Goal: Navigation & Orientation: Understand site structure

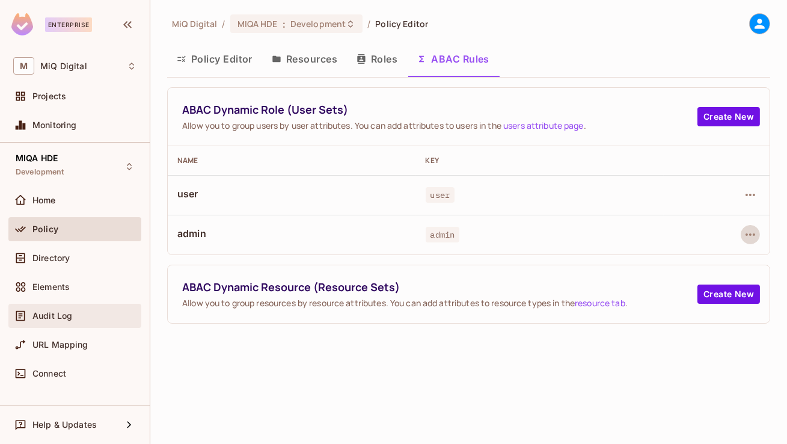
click at [73, 311] on div "Audit Log" at bounding box center [84, 316] width 104 height 10
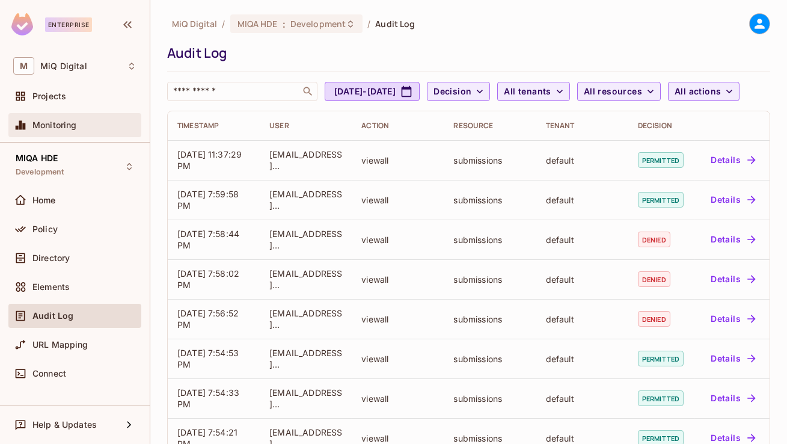
click at [73, 127] on span "Monitoring" at bounding box center [54, 125] width 45 height 10
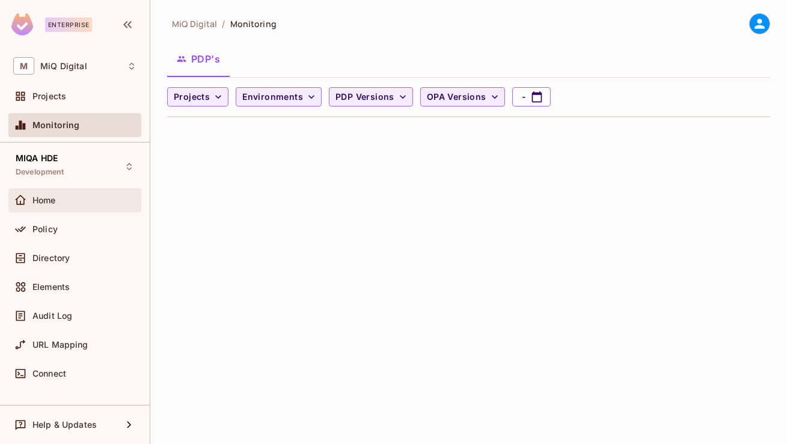
click at [73, 196] on div "Home" at bounding box center [84, 201] width 104 height 10
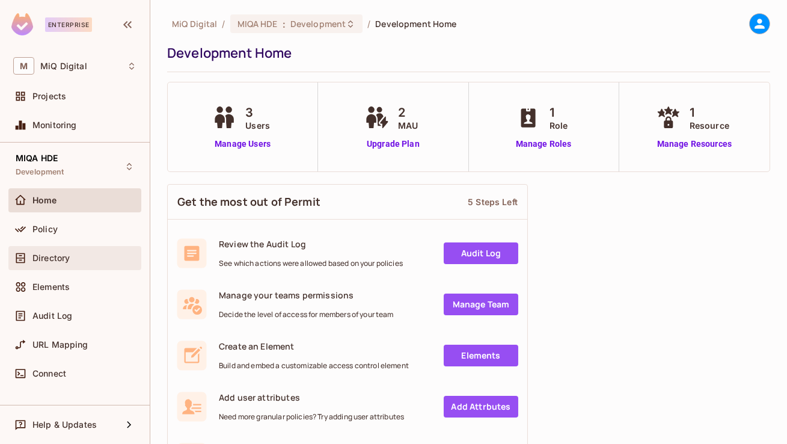
click at [69, 268] on div "Directory" at bounding box center [74, 258] width 133 height 24
